Goal: Information Seeking & Learning: Check status

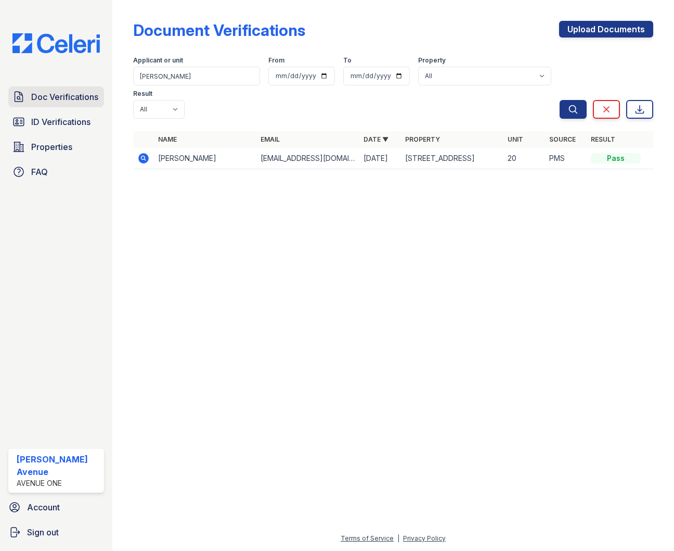
click at [93, 93] on span "Doc Verifications" at bounding box center [64, 97] width 67 height 12
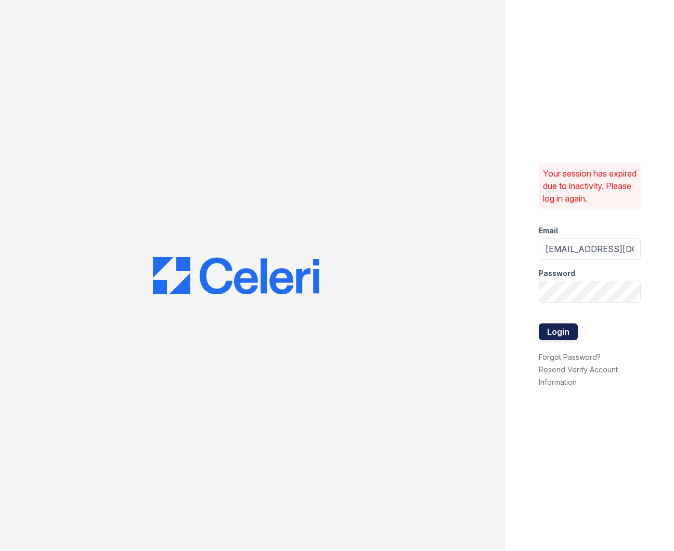
click at [558, 338] on button "Login" at bounding box center [558, 331] width 39 height 17
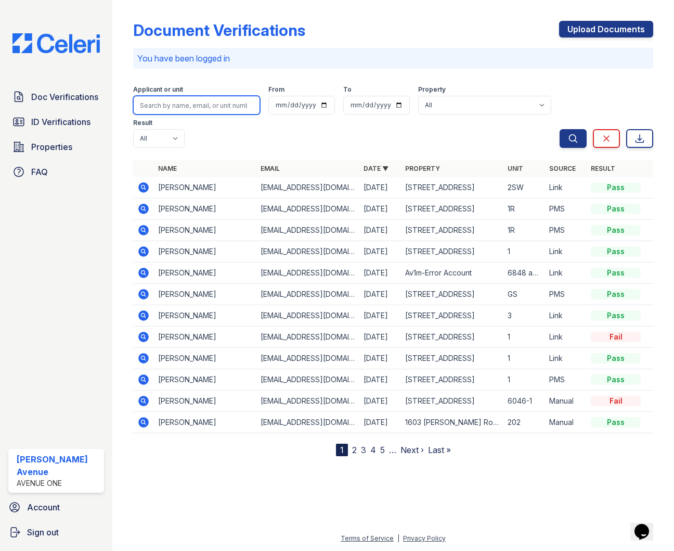
click at [170, 104] on input "search" at bounding box center [196, 105] width 127 height 19
type input "Ellie"
click at [560, 129] on button "Search" at bounding box center [573, 138] width 27 height 19
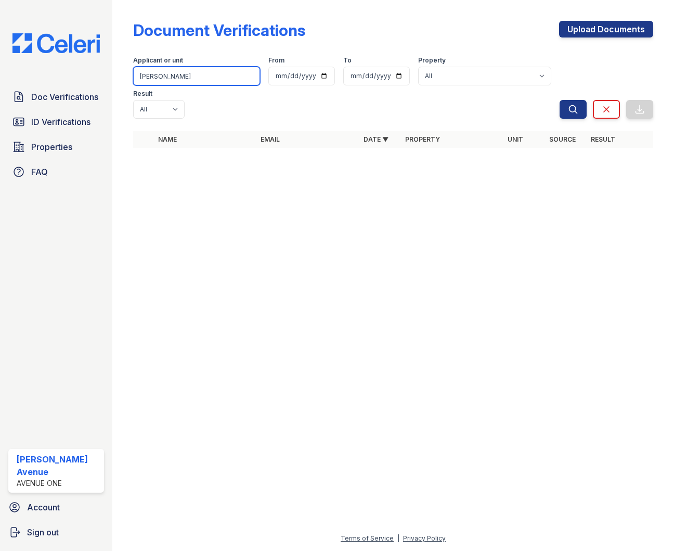
click at [164, 80] on input "Ellie" at bounding box center [196, 76] width 127 height 19
drag, startPoint x: 167, startPoint y: 79, endPoint x: 159, endPoint y: 79, distance: 8.3
click at [159, 79] on input "Ellie" at bounding box center [196, 76] width 127 height 19
click at [49, 98] on span "Doc Verifications" at bounding box center [64, 97] width 67 height 12
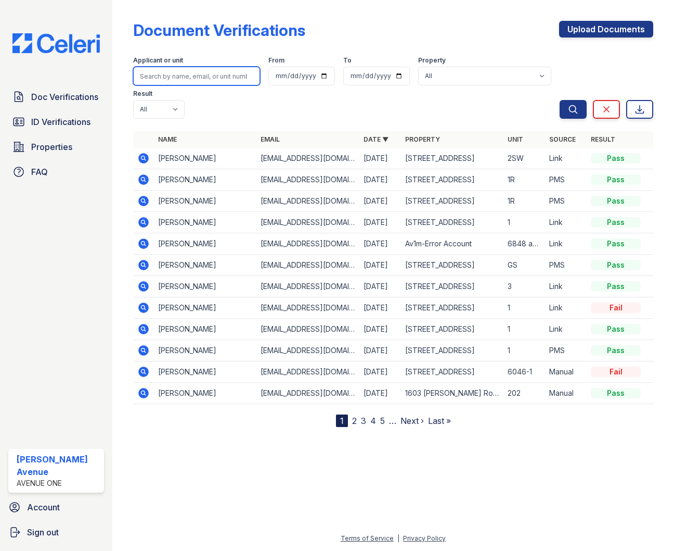
click at [192, 78] on input "search" at bounding box center [196, 76] width 127 height 19
type input "Xavier"
click at [560, 100] on button "Search" at bounding box center [573, 109] width 27 height 19
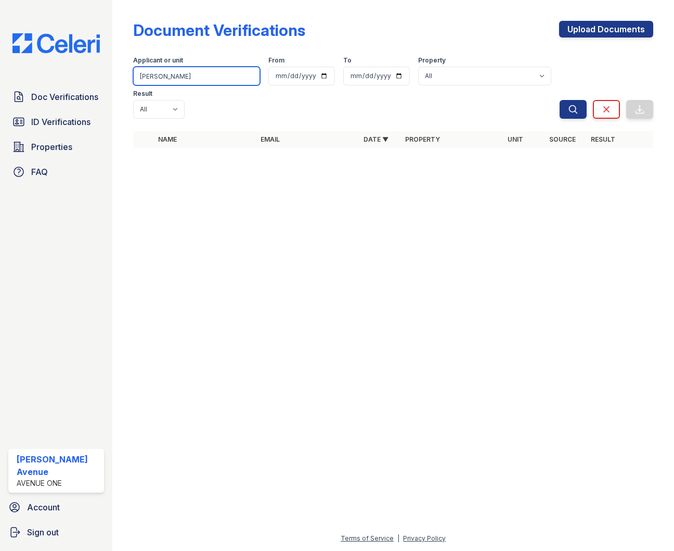
drag, startPoint x: 174, startPoint y: 81, endPoint x: 139, endPoint y: 77, distance: 35.6
click at [139, 77] on input "Xavier" at bounding box center [196, 76] width 127 height 19
type input "Kenneth"
click at [560, 100] on button "Search" at bounding box center [573, 109] width 27 height 19
click at [64, 97] on span "Doc Verifications" at bounding box center [64, 97] width 67 height 12
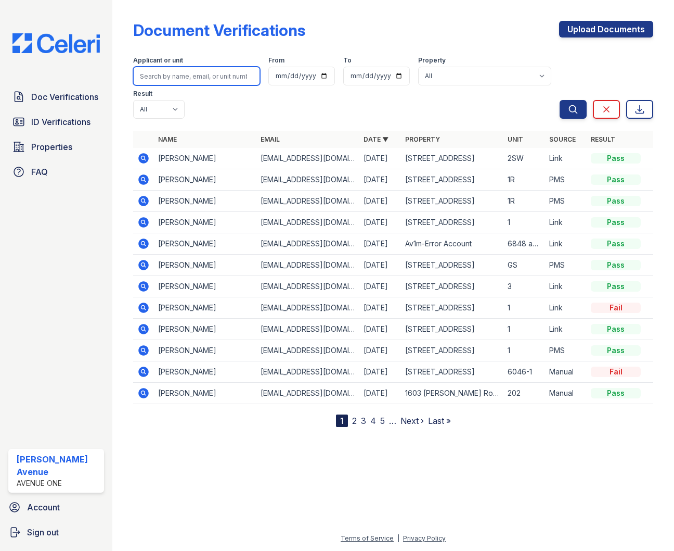
click at [196, 74] on input "search" at bounding box center [196, 76] width 127 height 19
type input "Kenneth"
click at [560, 100] on button "Search" at bounding box center [573, 109] width 27 height 19
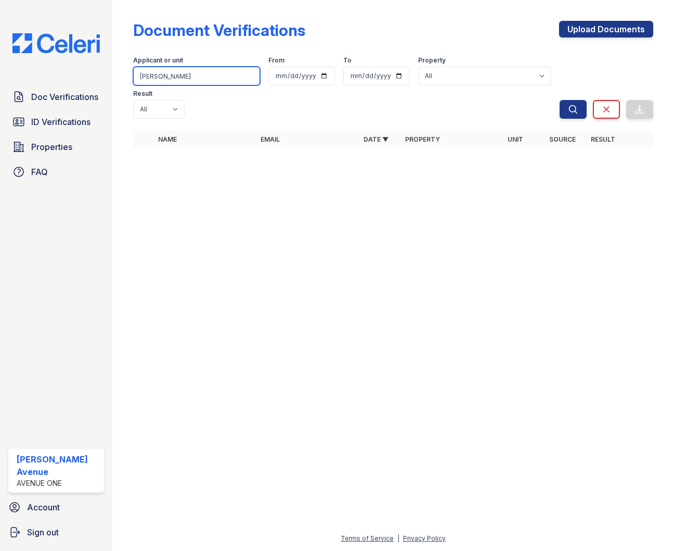
drag, startPoint x: 187, startPoint y: 74, endPoint x: 128, endPoint y: 76, distance: 59.9
click at [128, 76] on div "Document Verifications Upload Documents Filter Applicant or unit Kenneth From T…" at bounding box center [393, 275] width 562 height 551
type input "Y"
type input "Towns"
click at [560, 100] on button "Search" at bounding box center [573, 109] width 27 height 19
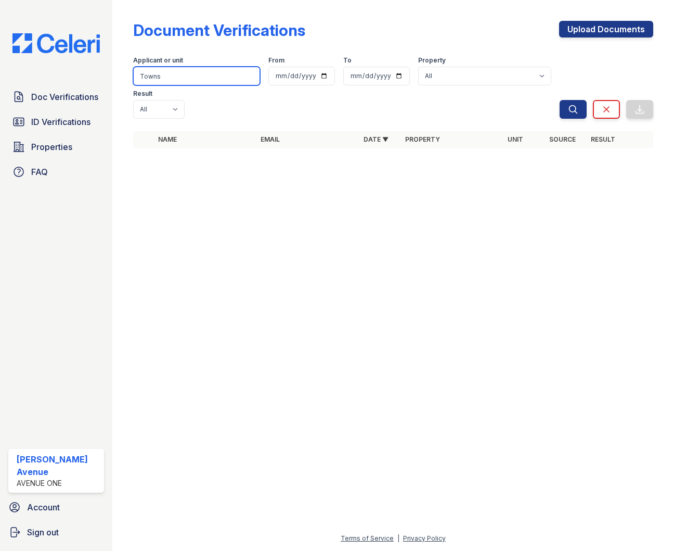
click at [158, 77] on input "Towns" at bounding box center [196, 76] width 127 height 19
type input "Townse"
click at [560, 100] on button "Search" at bounding box center [573, 109] width 27 height 19
drag, startPoint x: 183, startPoint y: 76, endPoint x: 131, endPoint y: 77, distance: 51.5
click at [131, 77] on div "Document Verifications Upload Documents Filter Applicant or unit Townse From To…" at bounding box center [393, 87] width 529 height 175
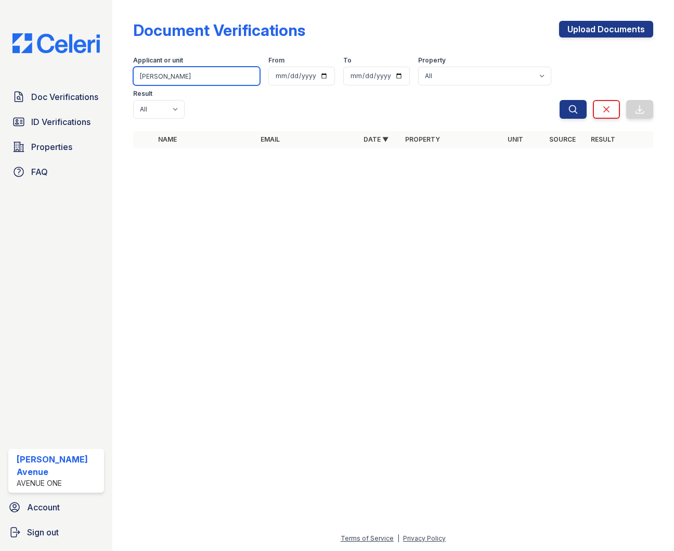
type input "[PERSON_NAME]"
click at [560, 100] on button "Search" at bounding box center [573, 109] width 27 height 19
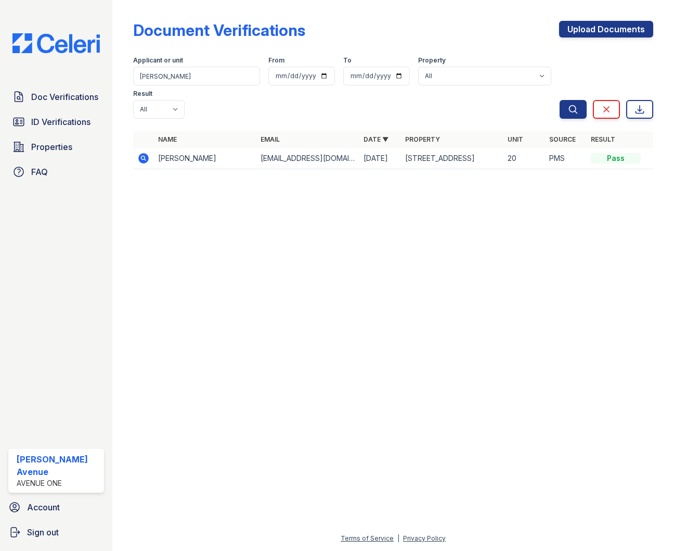
click at [276, 161] on td "[EMAIL_ADDRESS][DOMAIN_NAME]" at bounding box center [308, 158] width 103 height 21
click at [276, 158] on td "[EMAIL_ADDRESS][DOMAIN_NAME]" at bounding box center [308, 158] width 103 height 21
click at [145, 160] on icon at bounding box center [143, 158] width 12 height 12
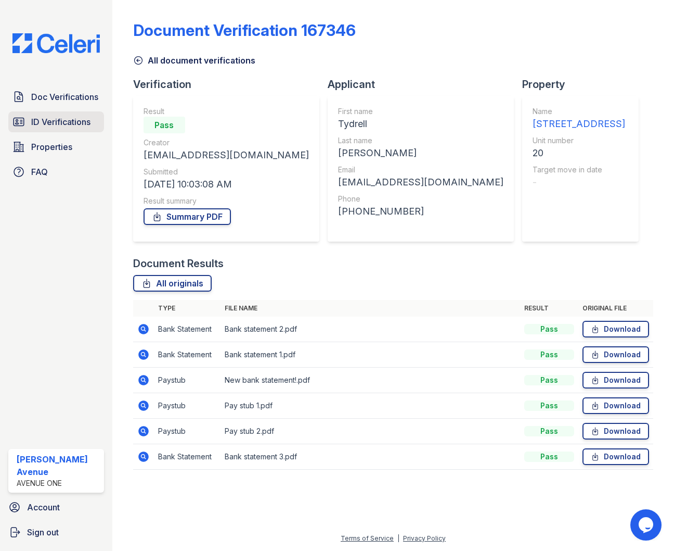
click at [74, 122] on span "ID Verifications" at bounding box center [60, 122] width 59 height 12
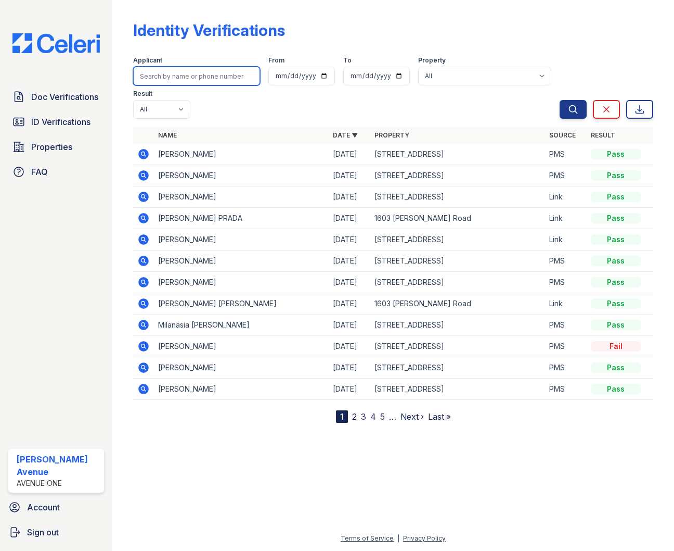
click at [186, 77] on input "search" at bounding box center [196, 76] width 127 height 19
type input "[PERSON_NAME]"
click at [560, 100] on button "Search" at bounding box center [573, 109] width 27 height 19
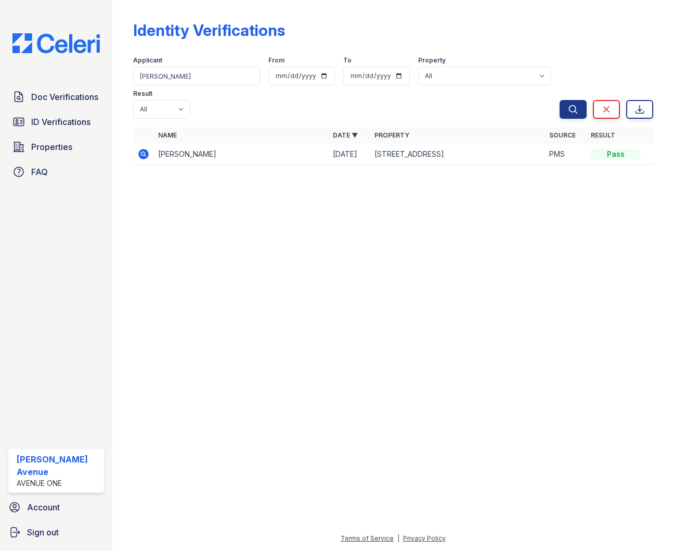
click at [146, 155] on icon at bounding box center [143, 154] width 10 height 10
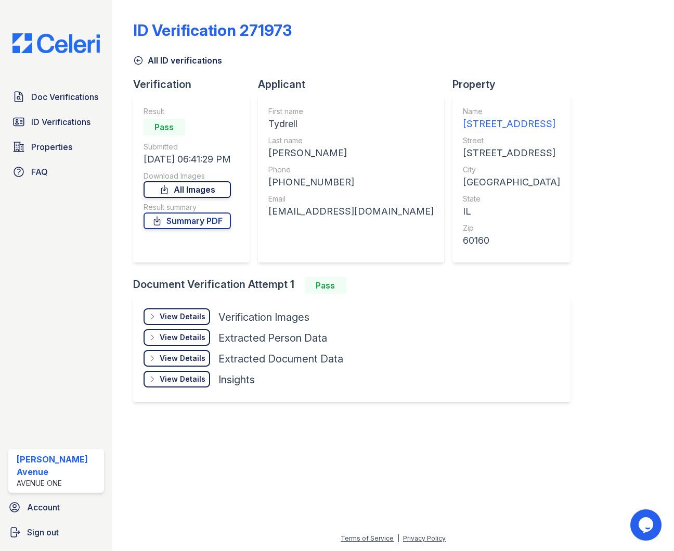
click at [192, 189] on link "All Images" at bounding box center [187, 189] width 87 height 17
click at [55, 118] on span "ID Verifications" at bounding box center [60, 122] width 59 height 12
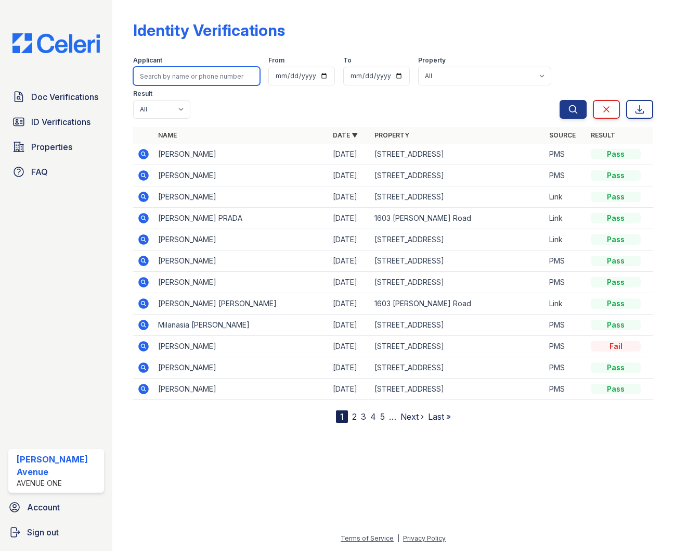
click at [160, 81] on input "search" at bounding box center [196, 76] width 127 height 19
type input "isabel"
click at [560, 100] on button "Search" at bounding box center [573, 109] width 27 height 19
